Goal: Use online tool/utility: Utilize a website feature to perform a specific function

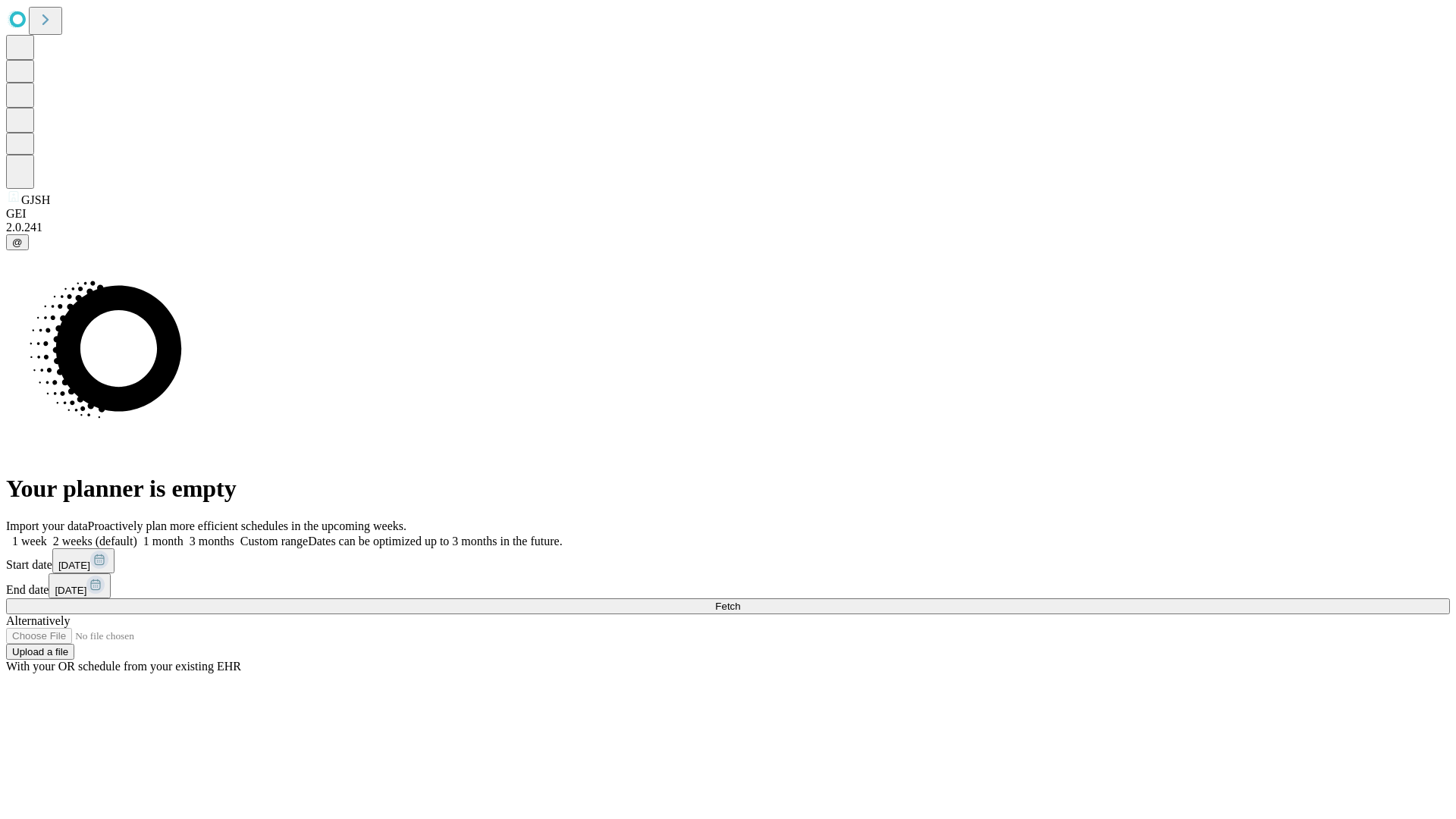
click at [740, 600] on span "Fetch" at bounding box center [728, 605] width 25 height 11
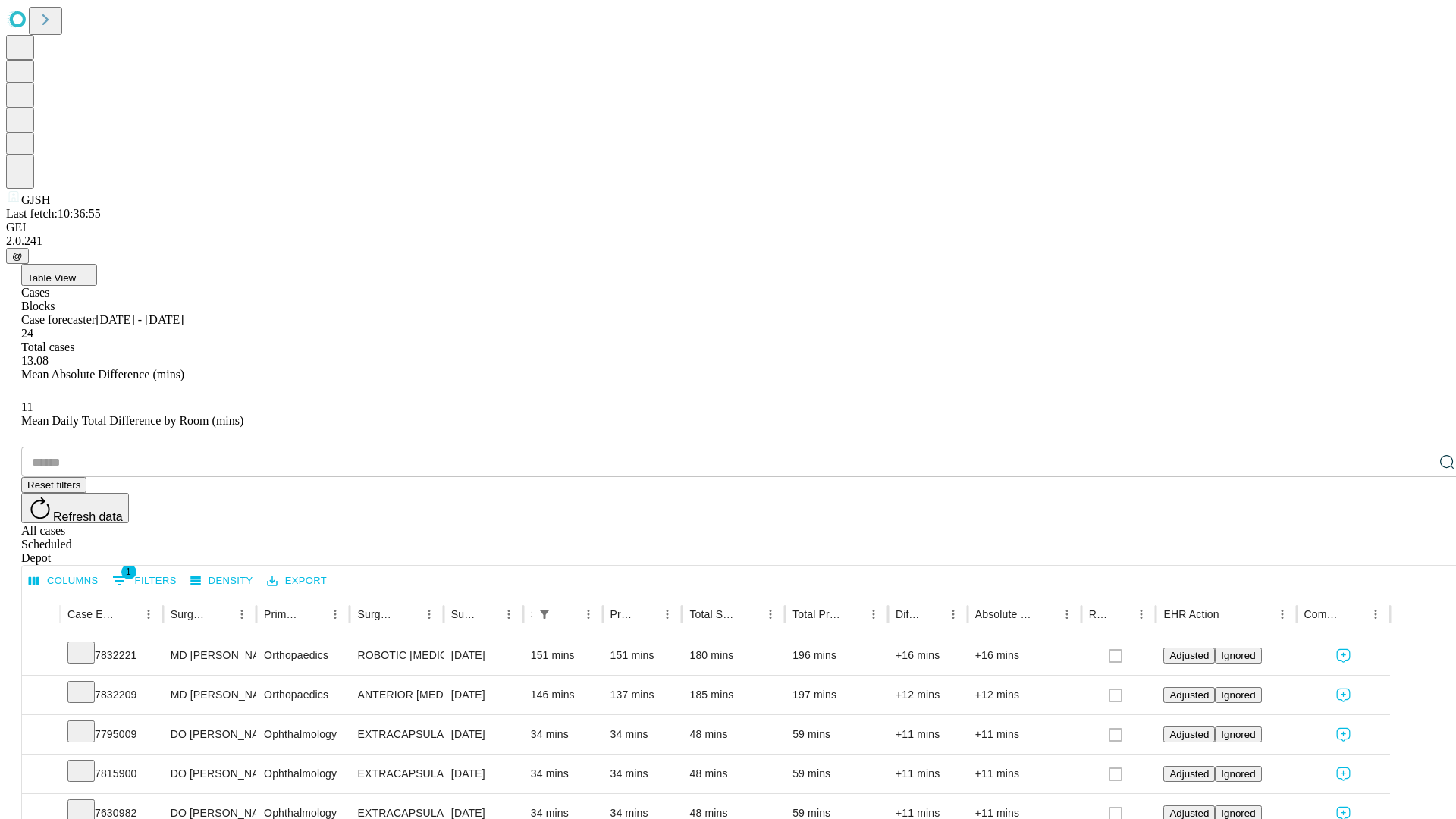
click at [76, 272] on span "Table View" at bounding box center [51, 277] width 49 height 11
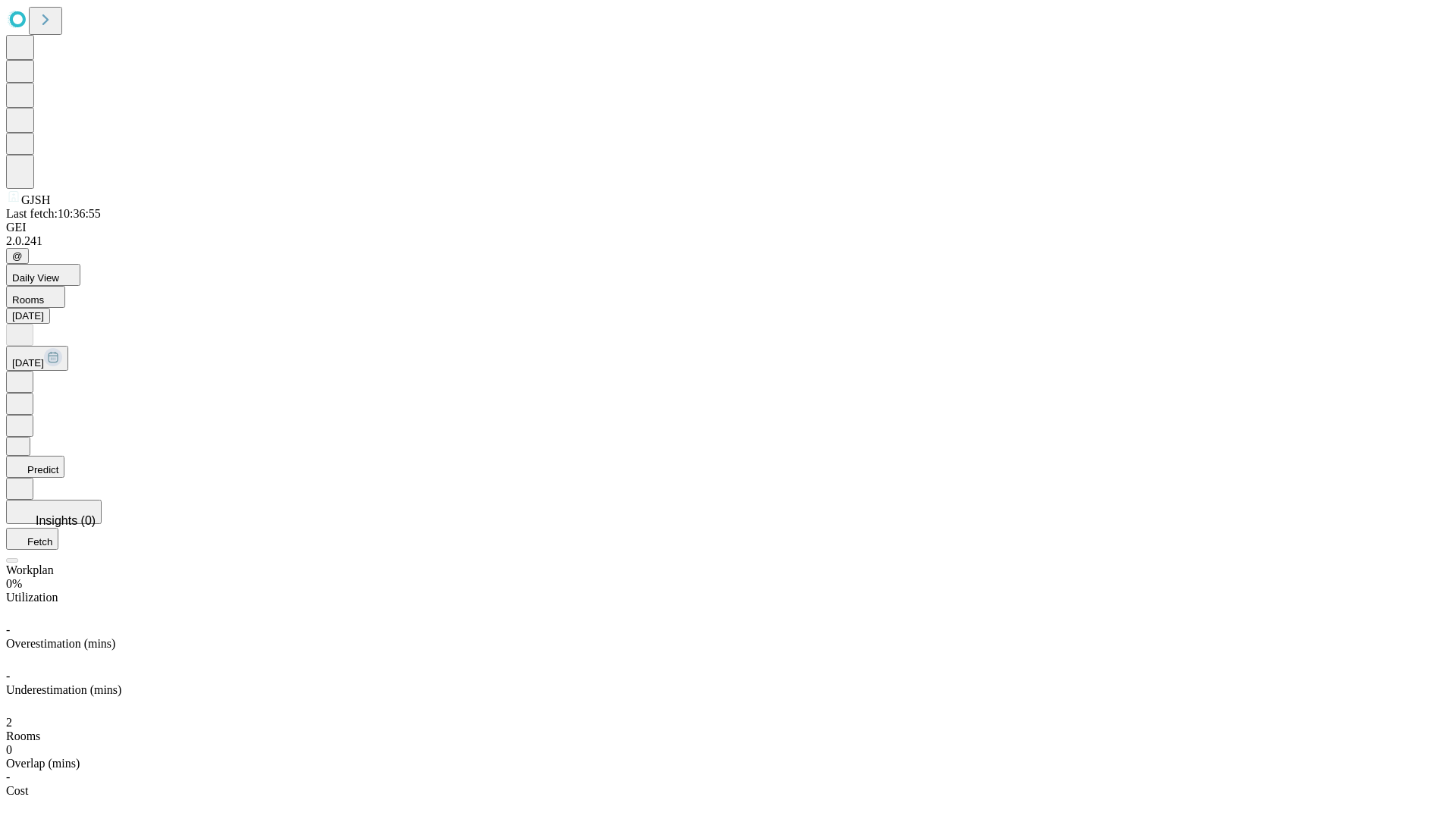
click at [65, 456] on button "Predict" at bounding box center [35, 467] width 59 height 22
